Goal: Transaction & Acquisition: Obtain resource

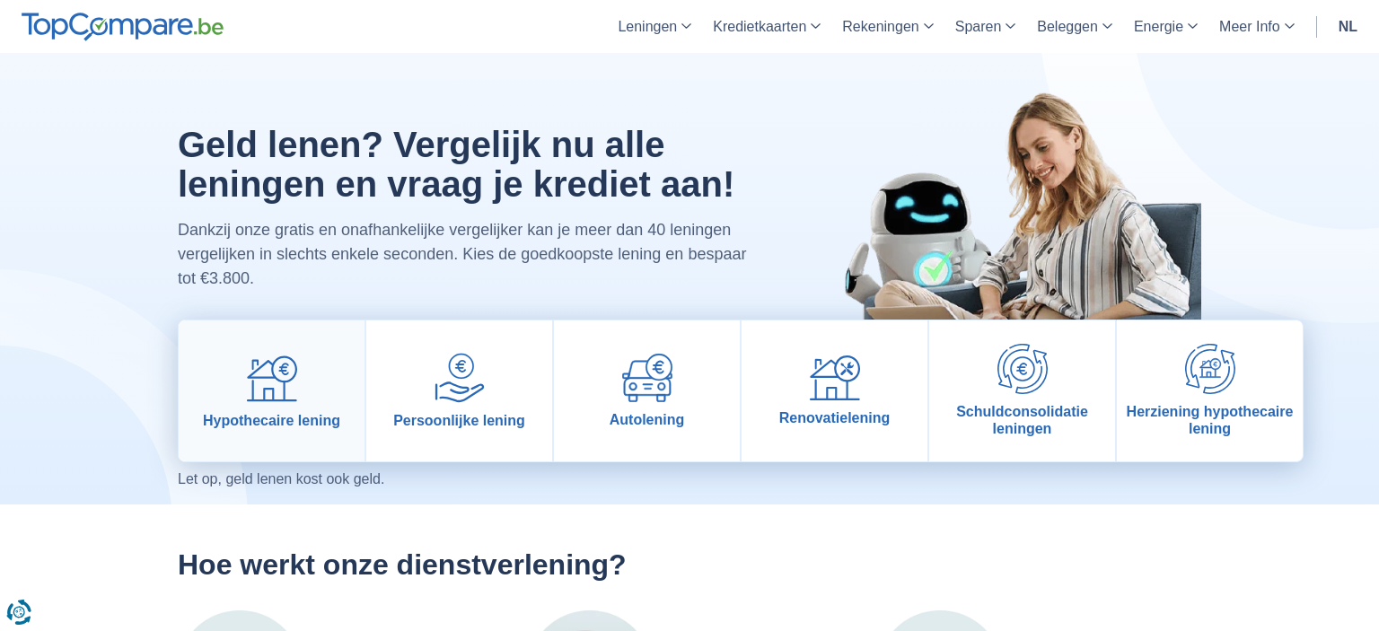
click at [264, 359] on img at bounding box center [272, 378] width 50 height 50
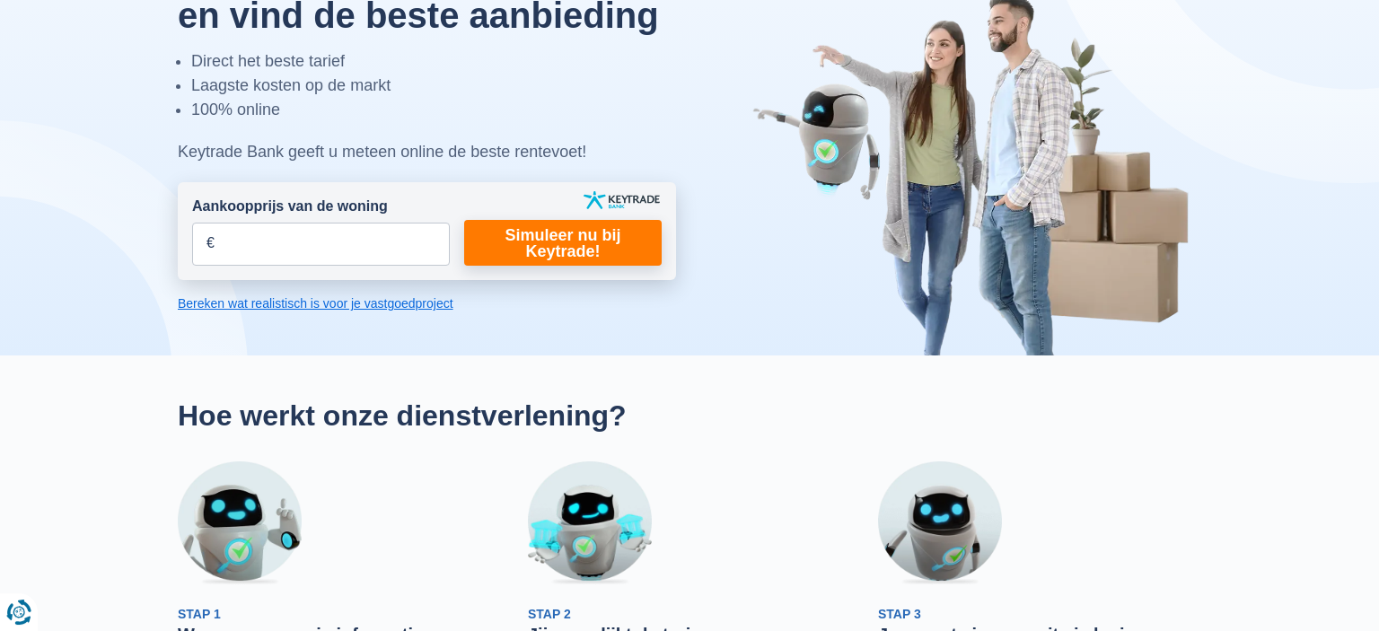
scroll to position [147, 0]
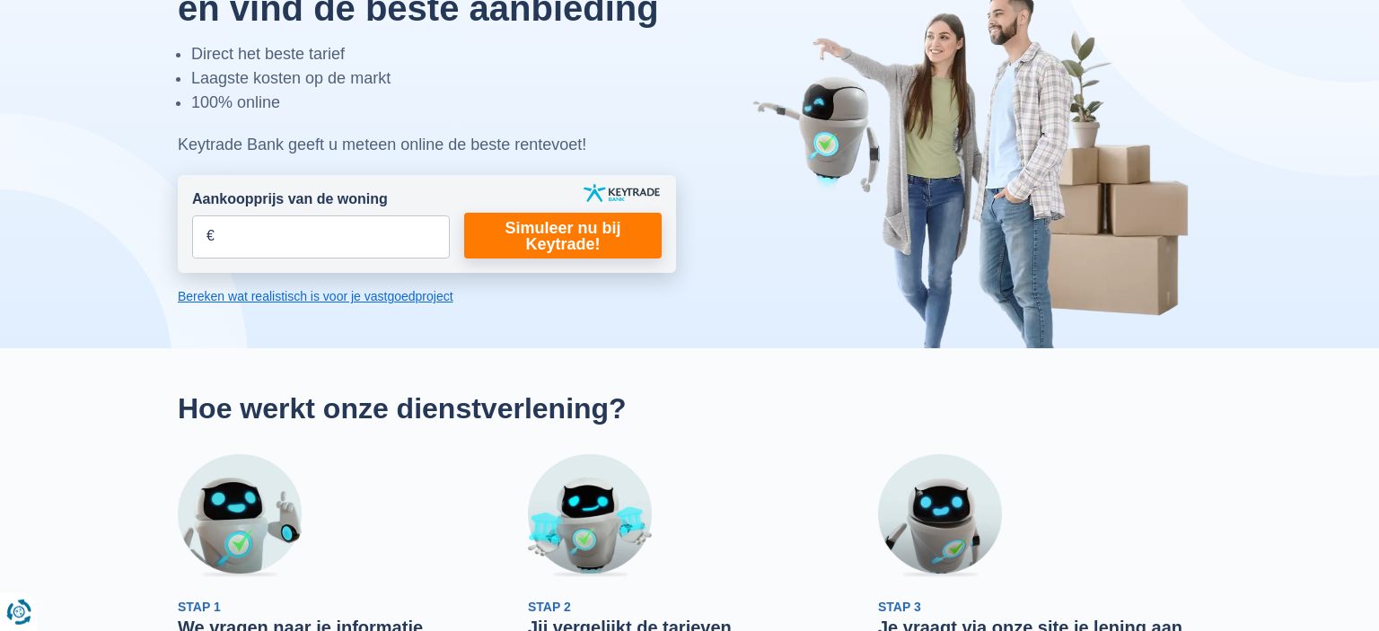
drag, startPoint x: 329, startPoint y: 217, endPoint x: 321, endPoint y: 243, distance: 27.0
click at [321, 243] on div "Aankoopprijs van de woning € Dit veld is verplicht in te vullen U moet een lang…" at bounding box center [321, 223] width 258 height 69
click at [321, 243] on input "Aankoopprijs van de woning" at bounding box center [321, 236] width 258 height 43
type input "233.880"
click at [510, 251] on link "Simuleer nu bij Keytrade!" at bounding box center [563, 236] width 198 height 46
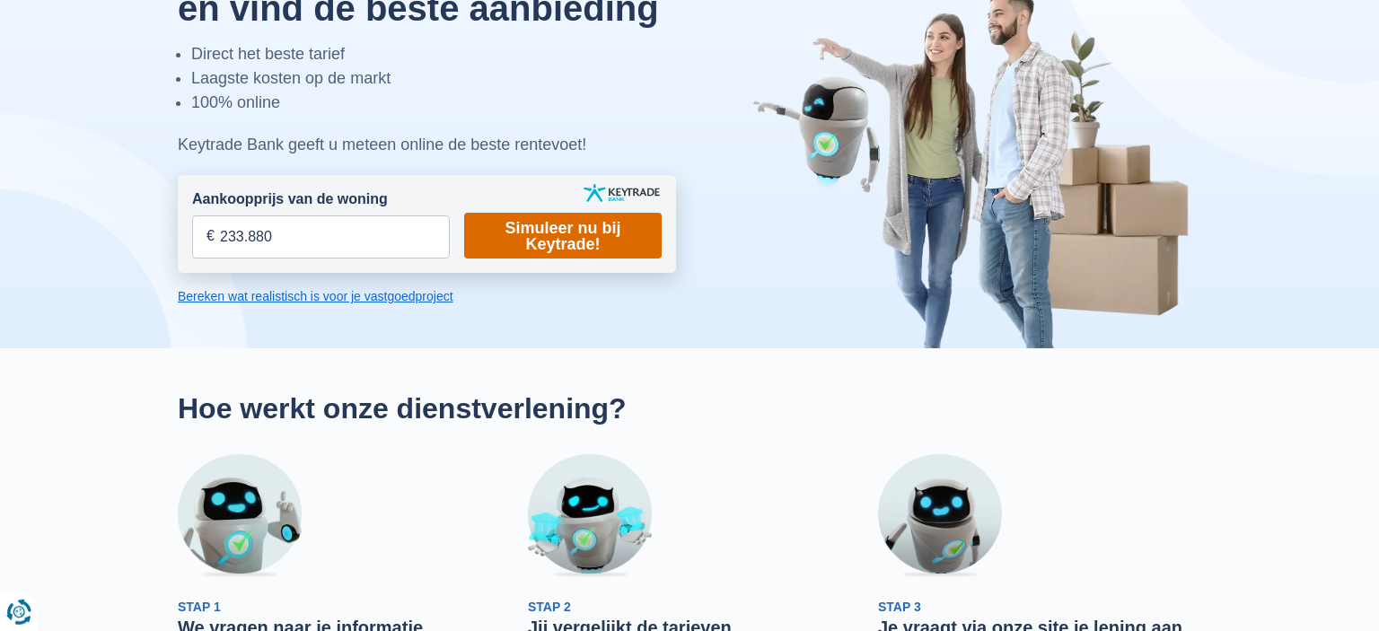
scroll to position [0, 0]
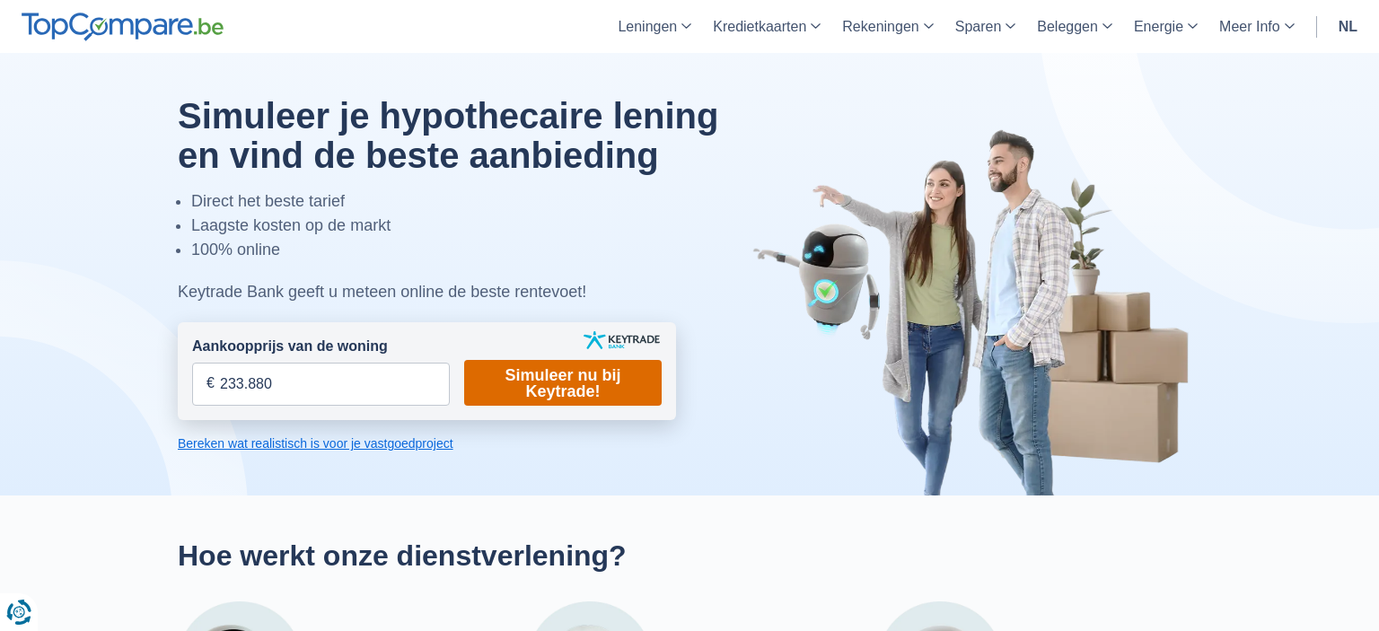
click at [589, 387] on link "Simuleer nu bij Keytrade!" at bounding box center [563, 383] width 198 height 46
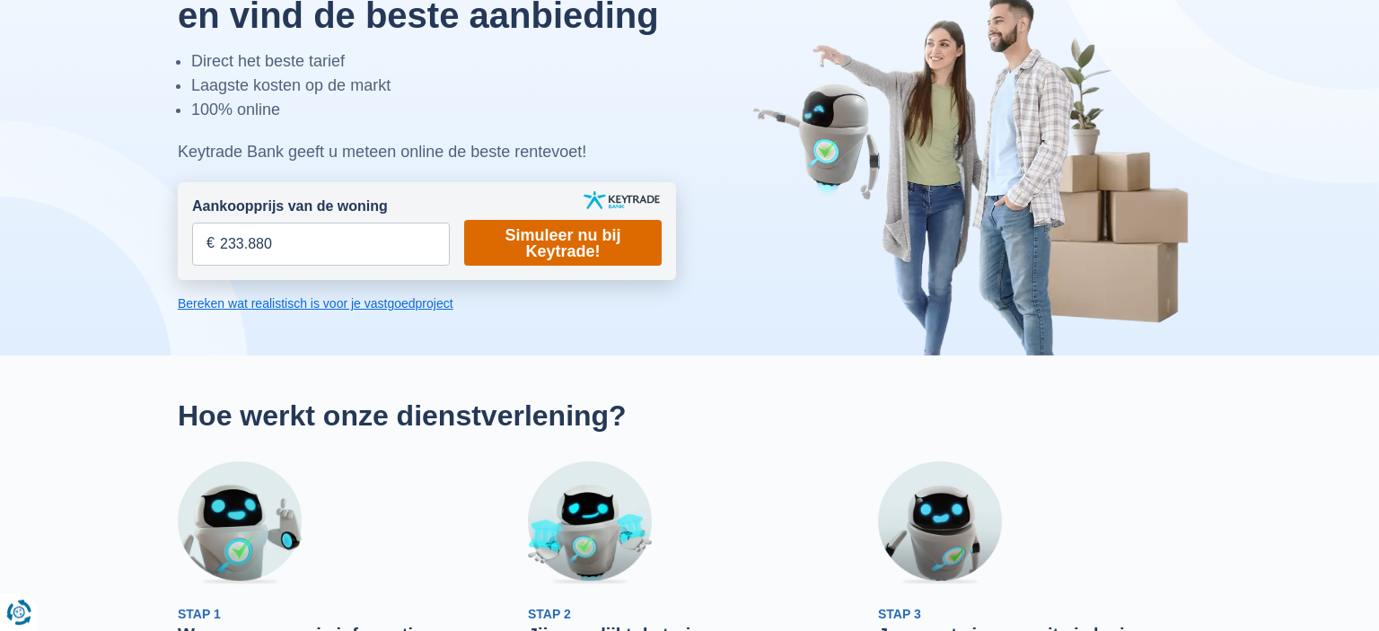
click at [531, 249] on link "Simuleer nu bij Keytrade!" at bounding box center [563, 243] width 198 height 46
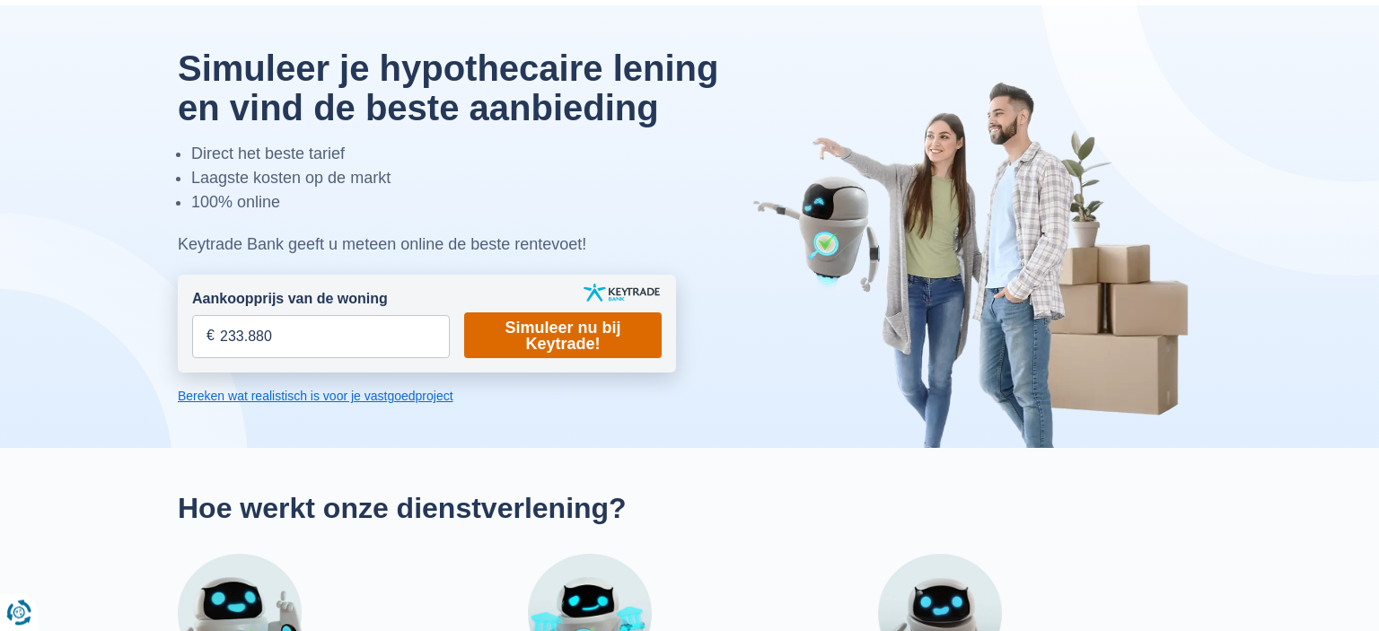
scroll to position [0, 0]
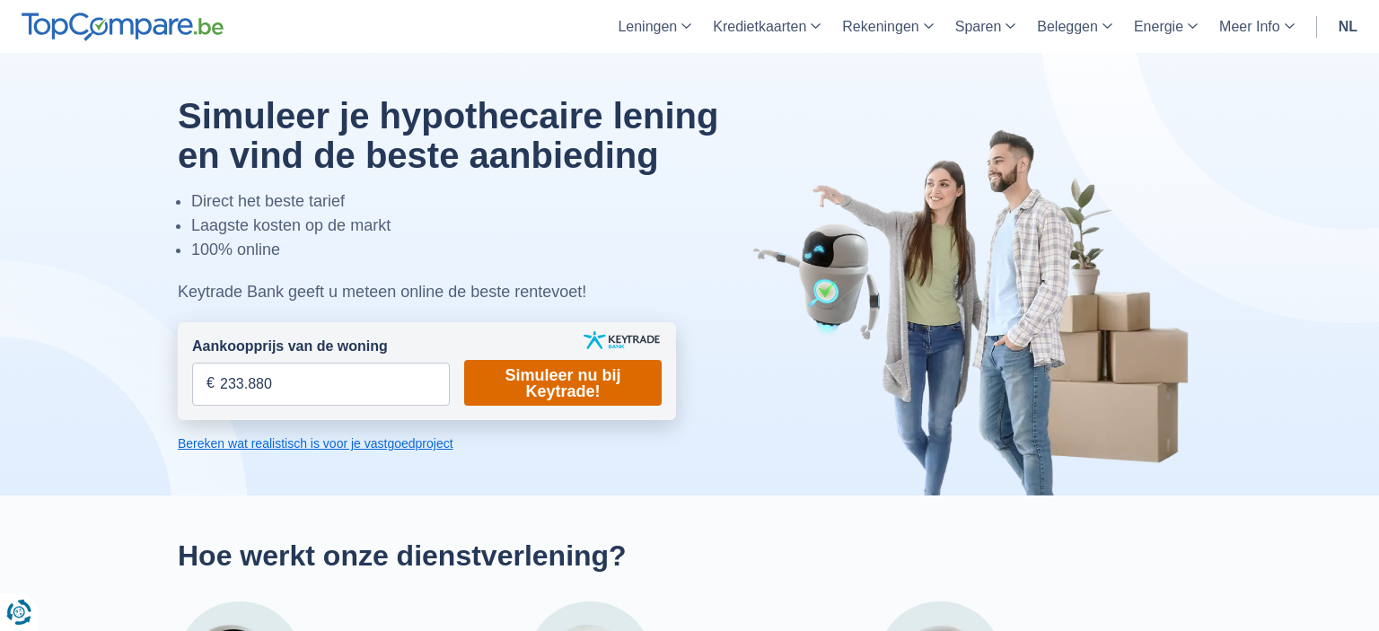
click at [529, 399] on link "Simuleer nu bij Keytrade!" at bounding box center [563, 383] width 198 height 46
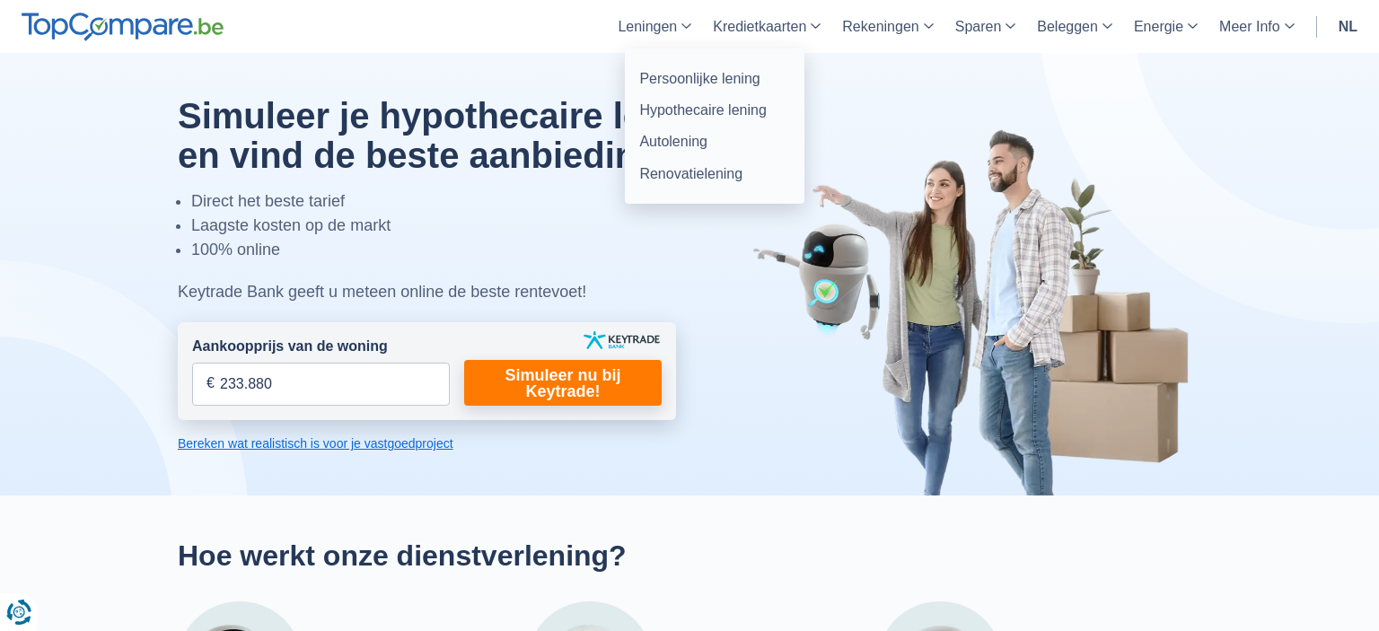
click at [645, 33] on link "Leningen" at bounding box center [654, 26] width 95 height 53
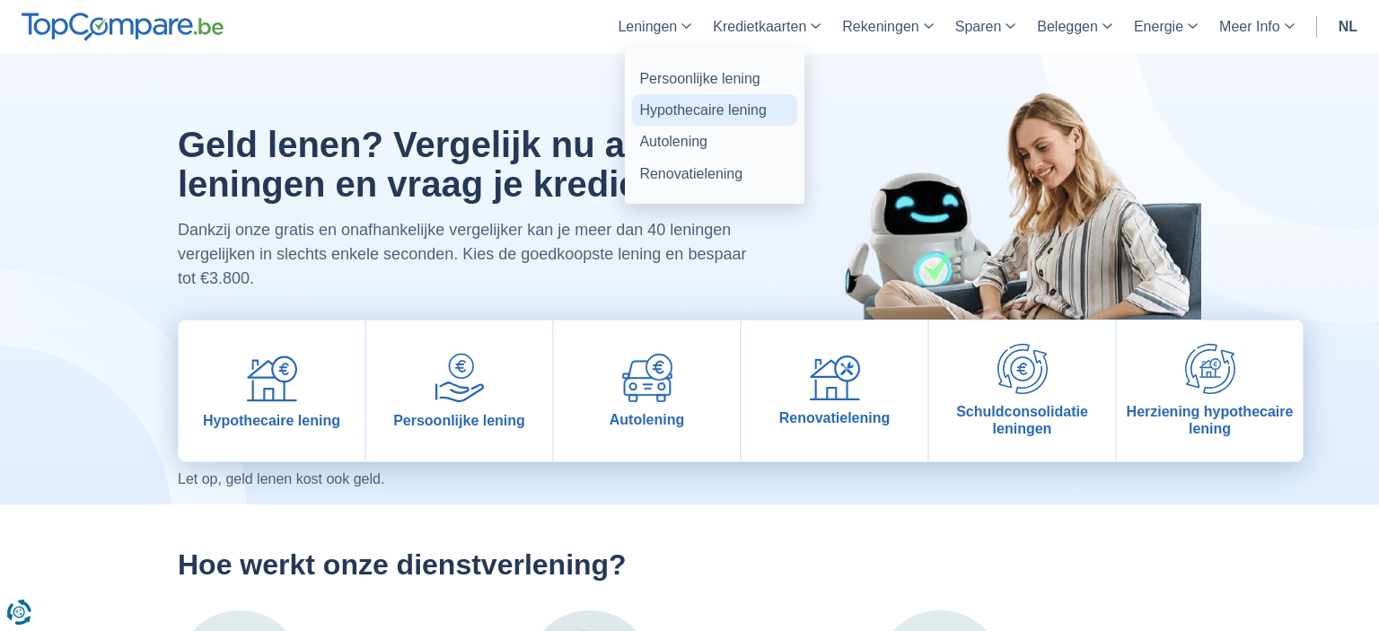
click at [659, 106] on link "Hypothecaire lening" at bounding box center [714, 109] width 165 height 31
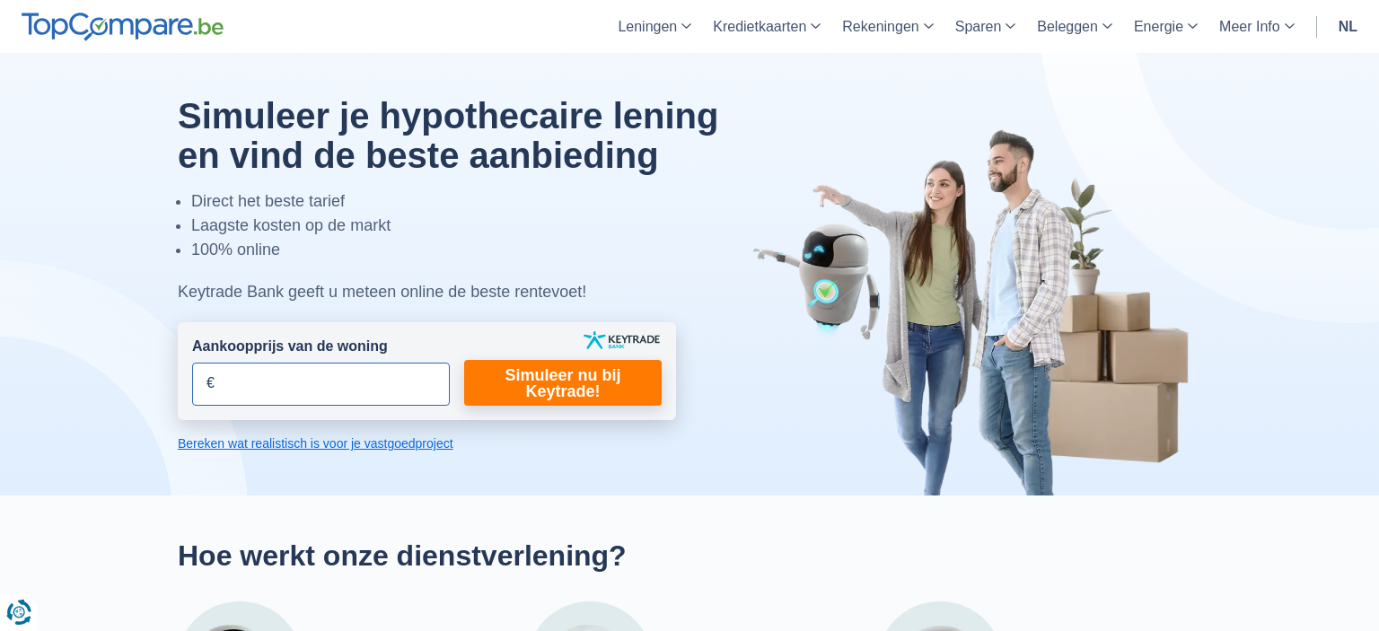
click at [288, 374] on input "Aankoopprijs van de woning" at bounding box center [321, 384] width 258 height 43
type input "233.880"
click at [515, 408] on form "Aankoopprijs van de woning 233.880 € Dit veld is verplicht in te vullen U moet …" at bounding box center [427, 371] width 498 height 98
click at [536, 382] on link "Simuleer nu bij Keytrade!" at bounding box center [563, 383] width 198 height 46
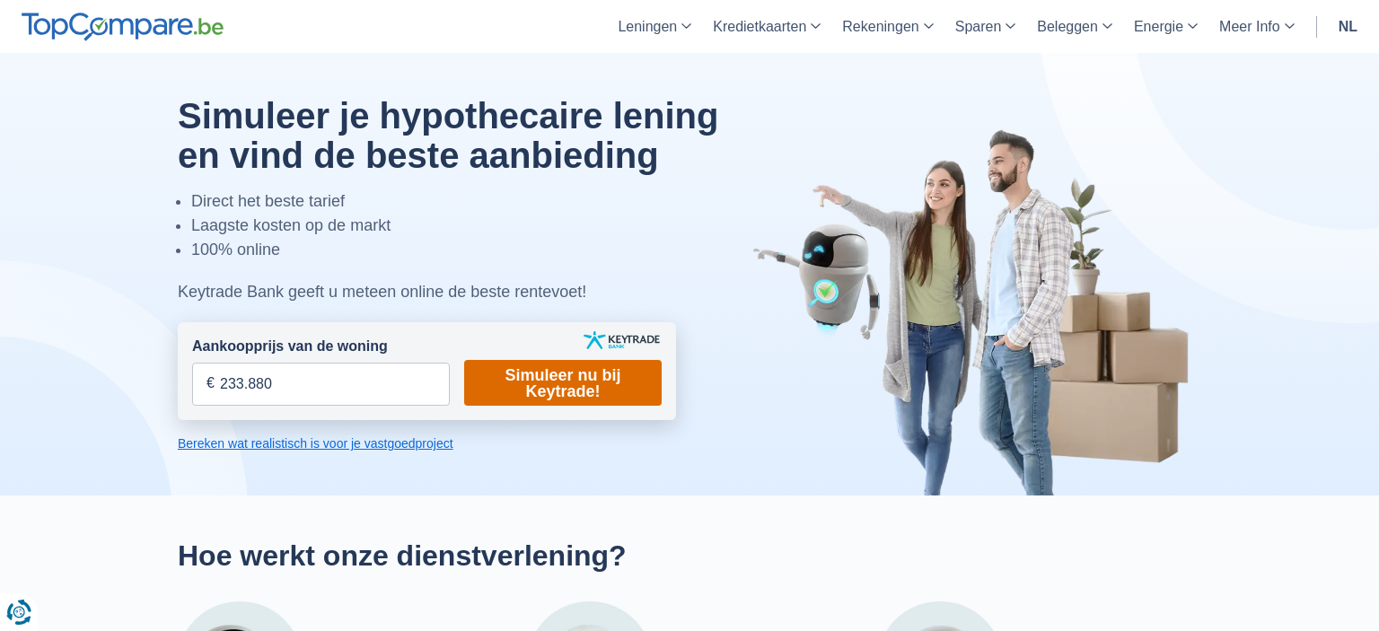
click at [536, 382] on link "Simuleer nu bij Keytrade!" at bounding box center [563, 383] width 198 height 46
